Goal: Task Accomplishment & Management: Manage account settings

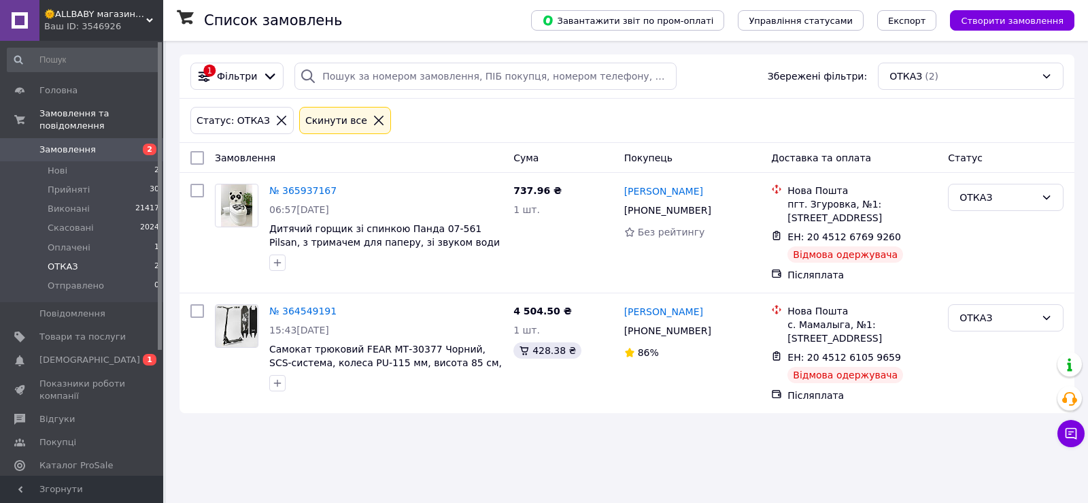
click at [117, 144] on span "Замовлення" at bounding box center [82, 150] width 86 height 12
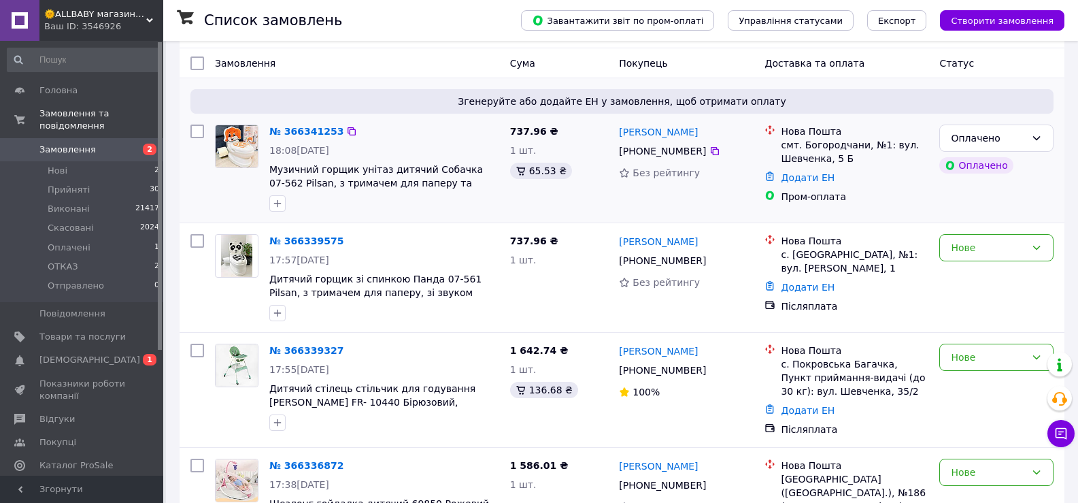
scroll to position [68, 0]
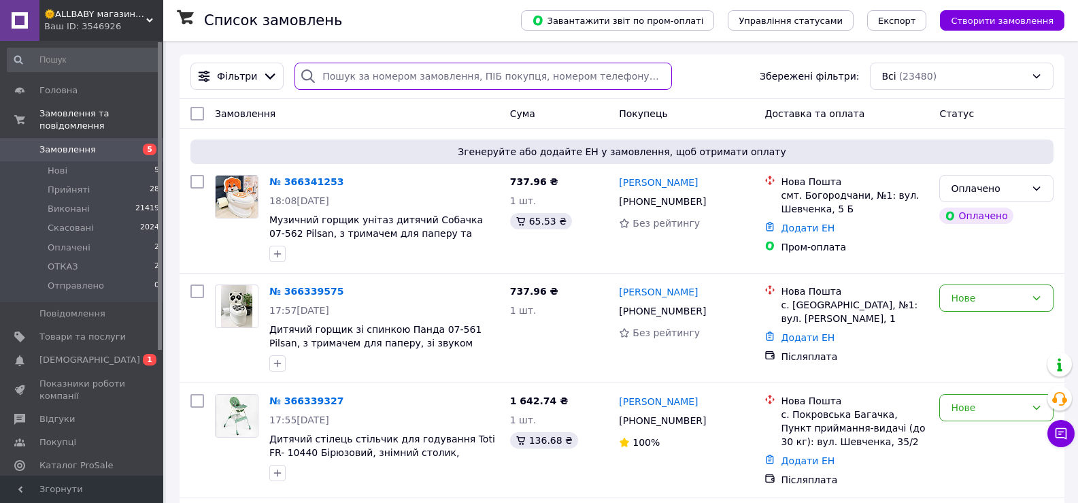
paste input "[PHONE_NUMBER]"
click at [360, 79] on input "search" at bounding box center [482, 76] width 377 height 27
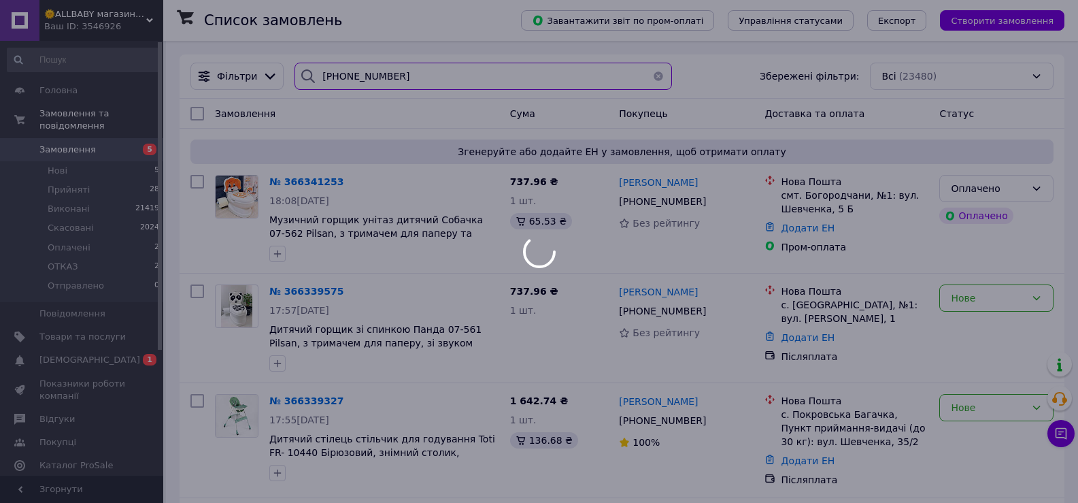
type input "[PHONE_NUMBER]"
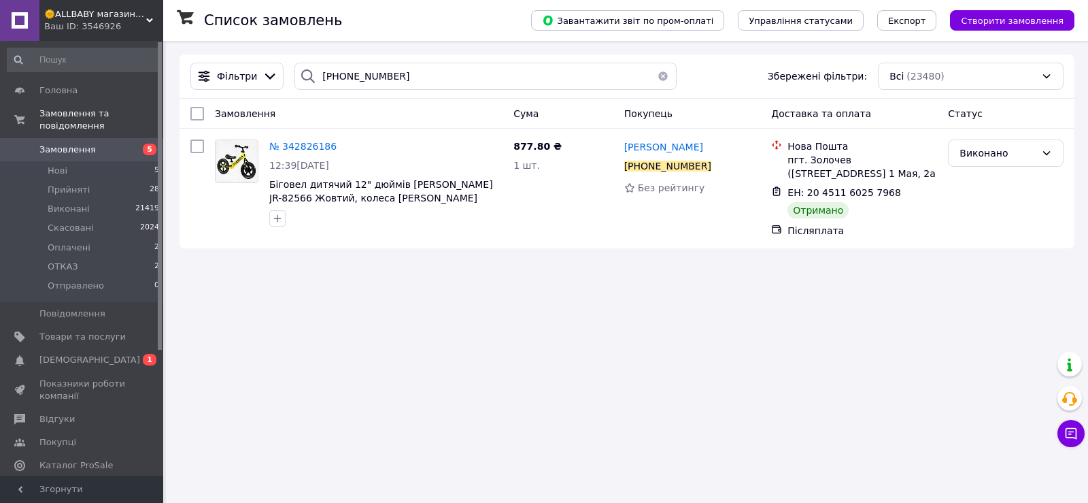
click at [658, 75] on button "button" at bounding box center [662, 76] width 27 height 27
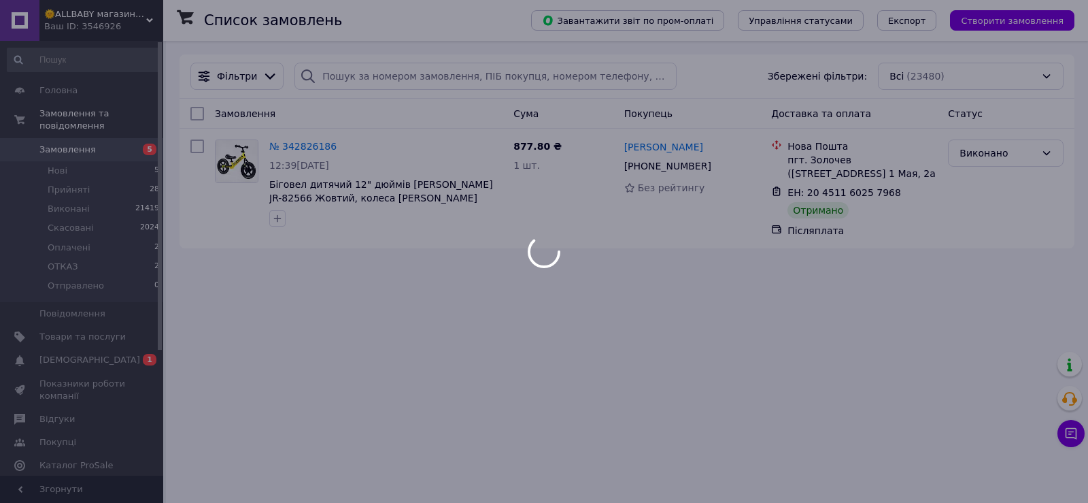
drag, startPoint x: 81, startPoint y: 350, endPoint x: 89, endPoint y: 341, distance: 12.5
click at [81, 350] on div at bounding box center [544, 251] width 1088 height 503
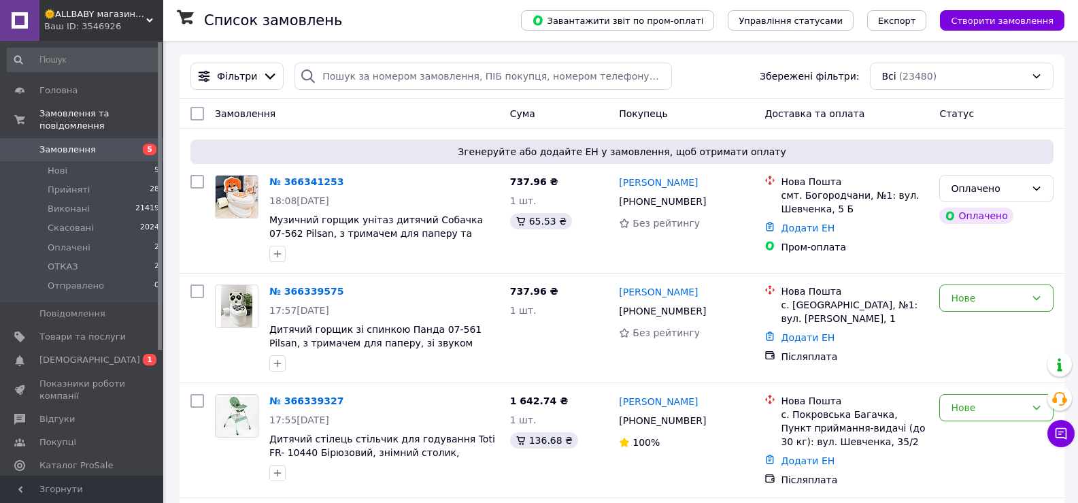
click at [68, 354] on span "[DEMOGRAPHIC_DATA]" at bounding box center [89, 360] width 101 height 12
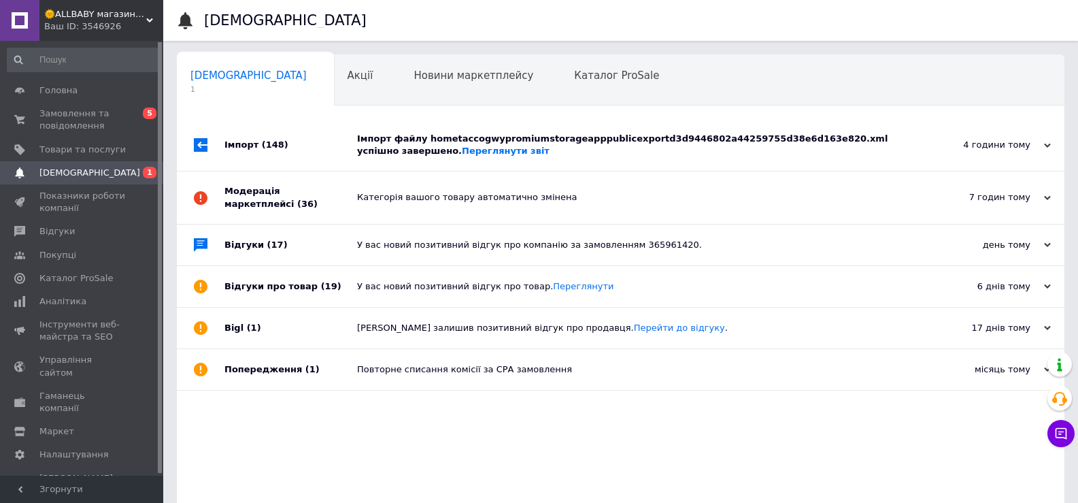
click at [461, 148] on div "Імпорт файлу hometaccogwypromiumstorageapppublicexportd3d9446802a44259755d38e6d…" at bounding box center [636, 145] width 558 height 24
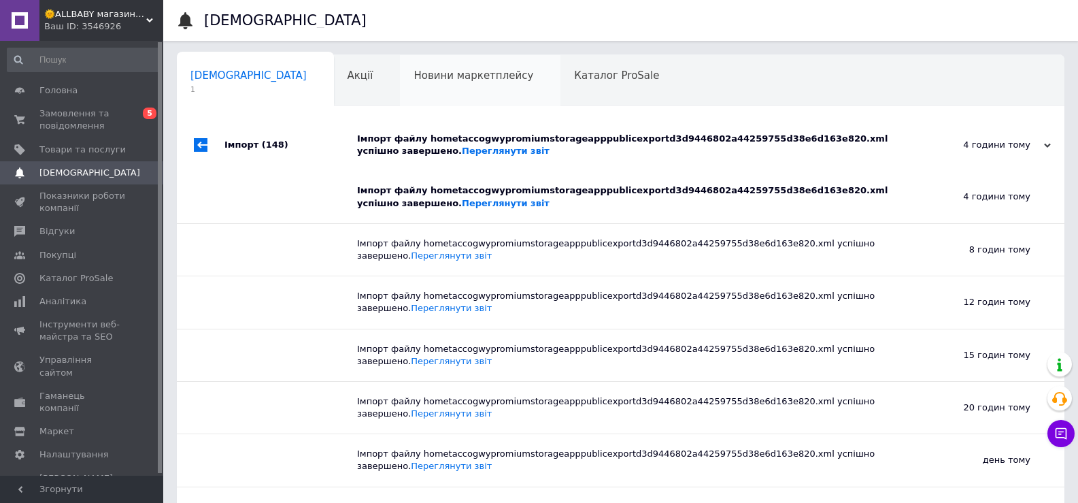
click at [414, 73] on span "Новини маркетплейсу" at bounding box center [474, 75] width 120 height 12
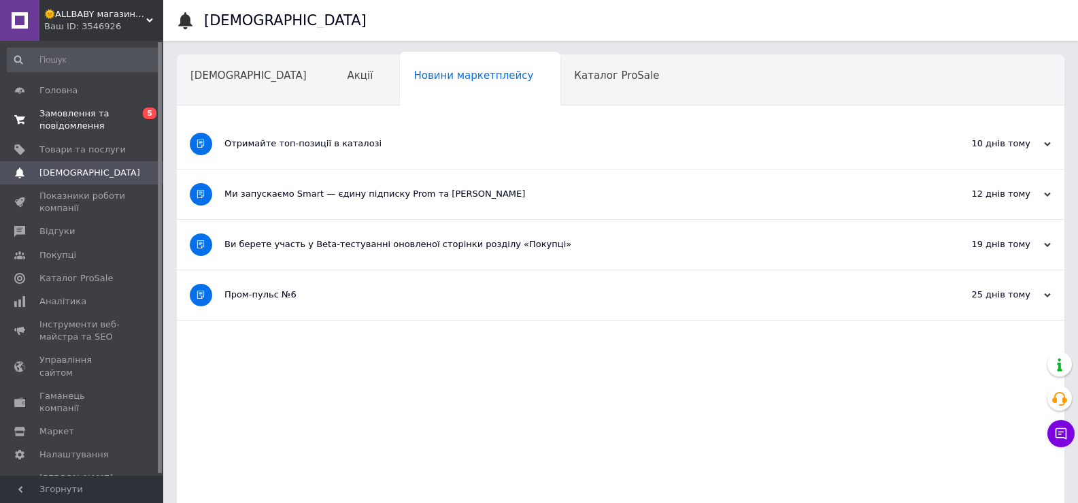
click at [92, 124] on span "Замовлення та повідомлення" at bounding box center [82, 119] width 86 height 24
